Goal: Information Seeking & Learning: Understand process/instructions

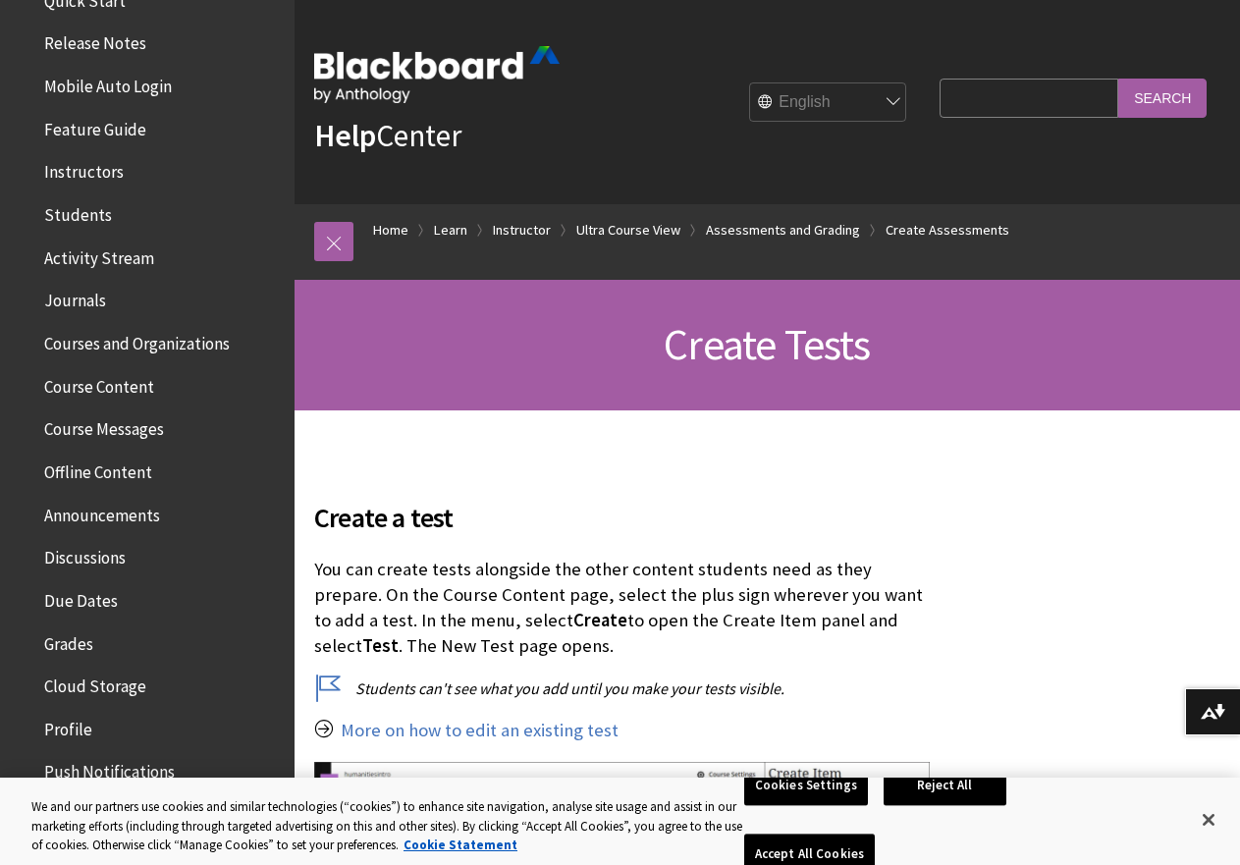
scroll to position [196, 0]
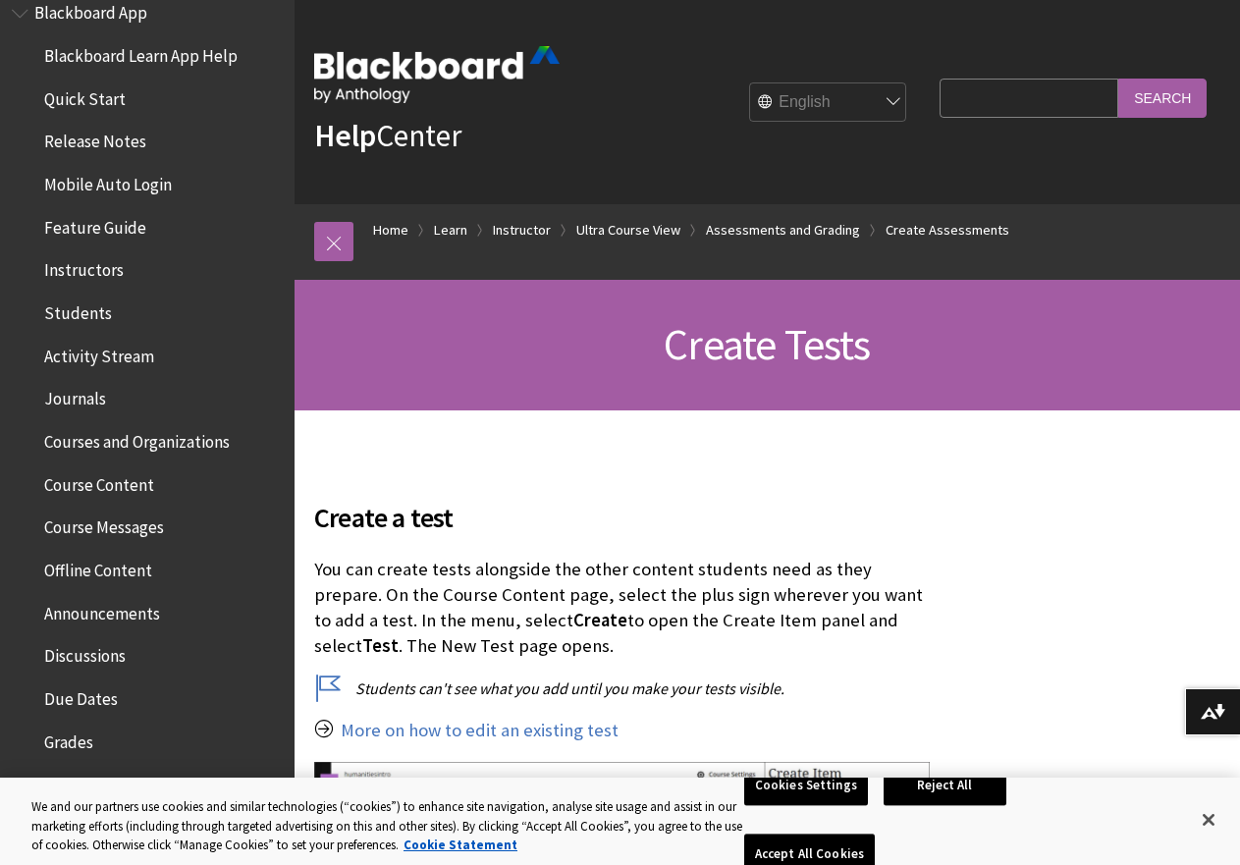
click at [81, 103] on span "Quick Start" at bounding box center [84, 95] width 81 height 27
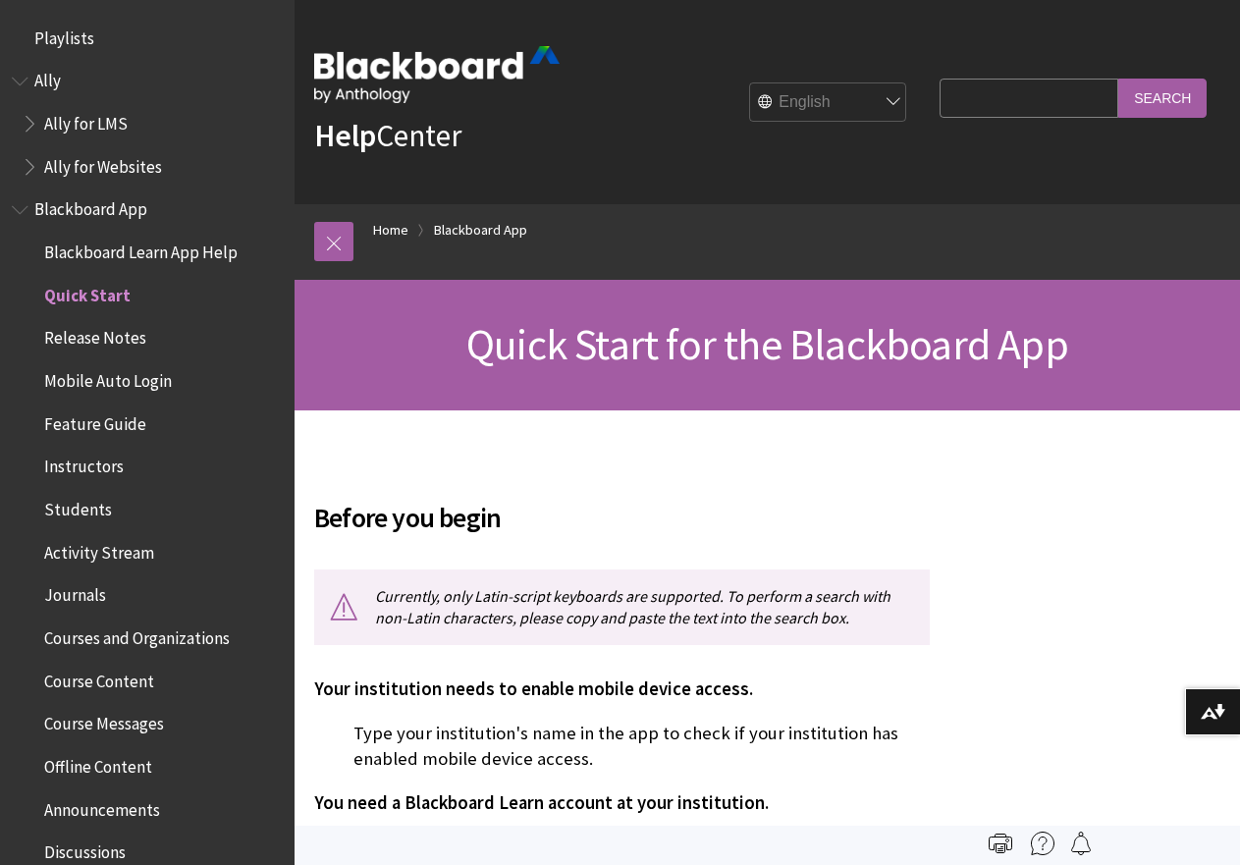
scroll to position [248, 0]
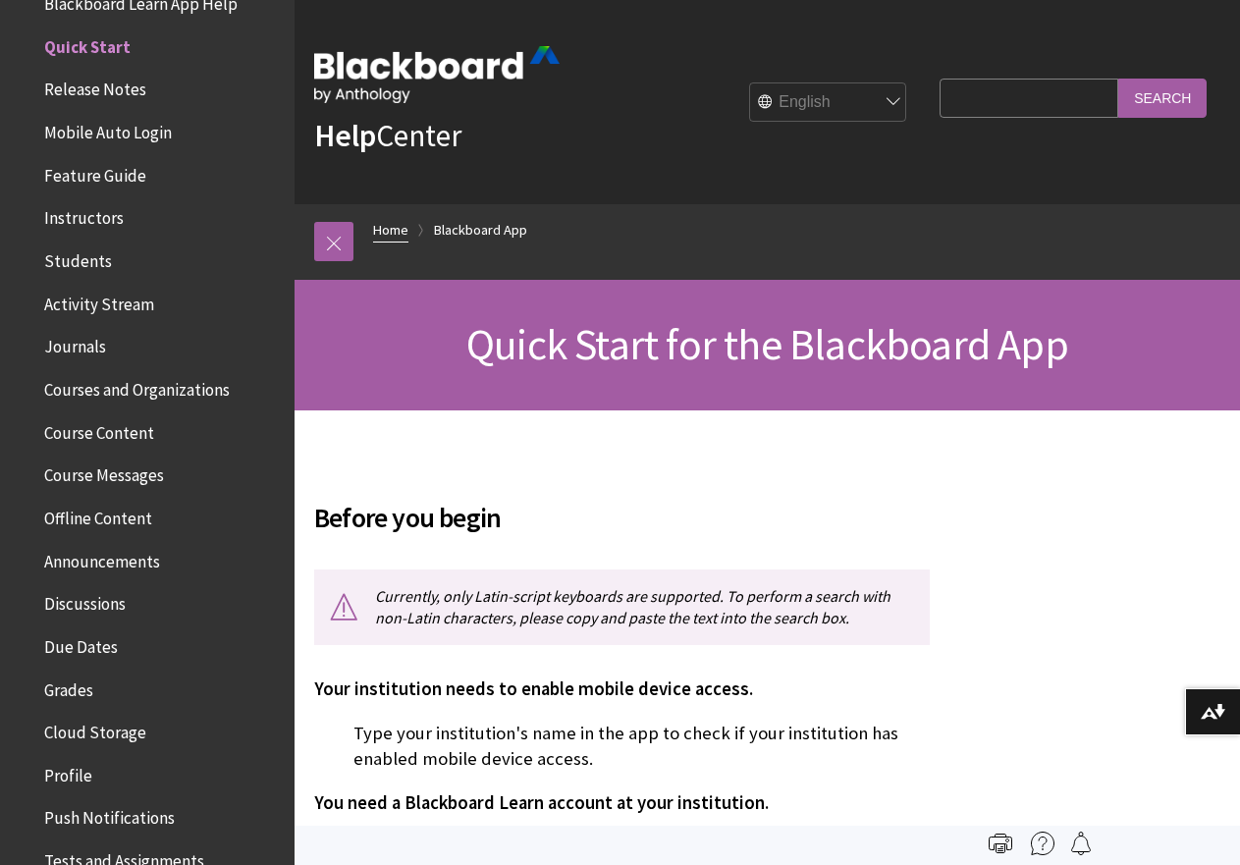
click at [398, 231] on link "Home" at bounding box center [390, 230] width 35 height 25
